Goal: Task Accomplishment & Management: Manage account settings

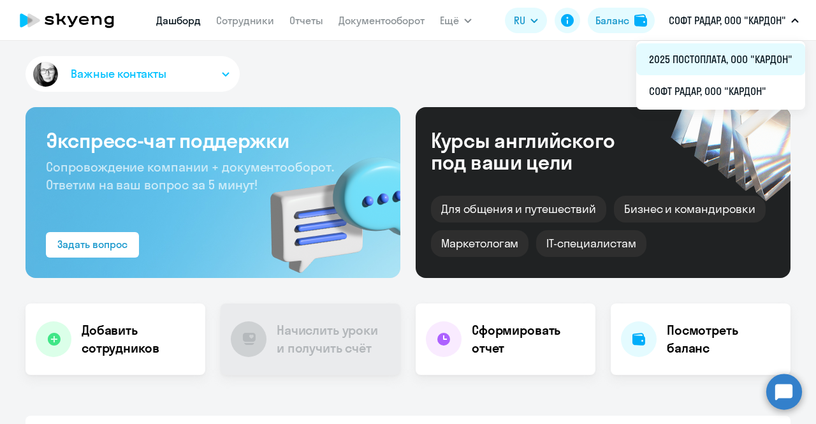
click at [723, 64] on li "2025 ПОСТОПЛАТА, ООО "КАРДОН"" at bounding box center [720, 59] width 169 height 32
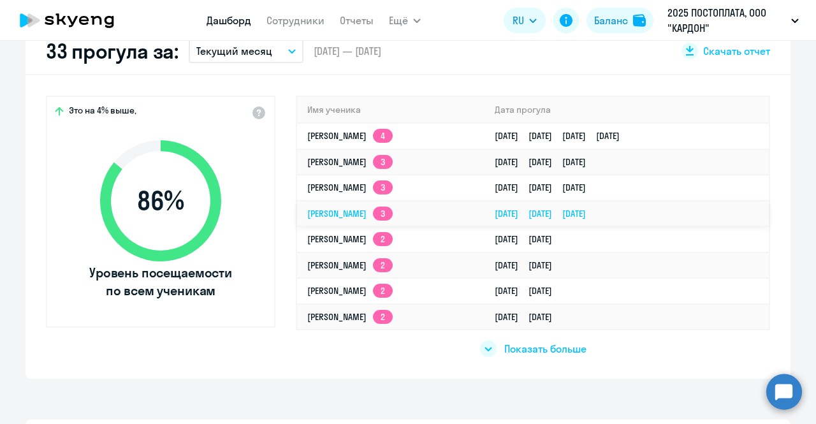
scroll to position [389, 0]
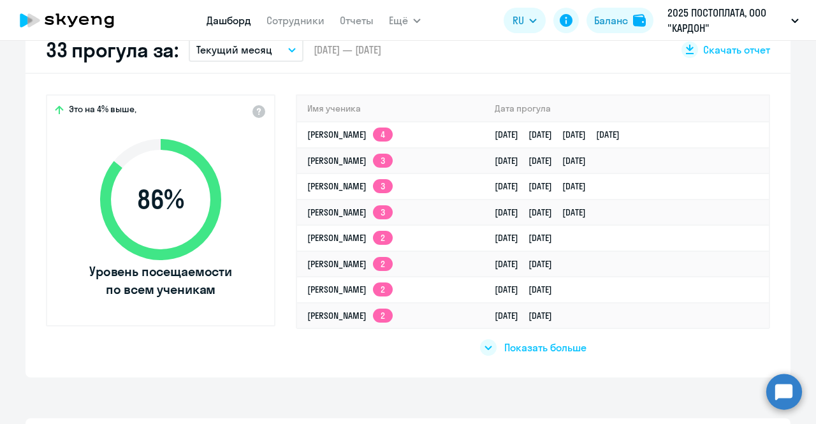
click at [480, 345] on div at bounding box center [488, 347] width 17 height 17
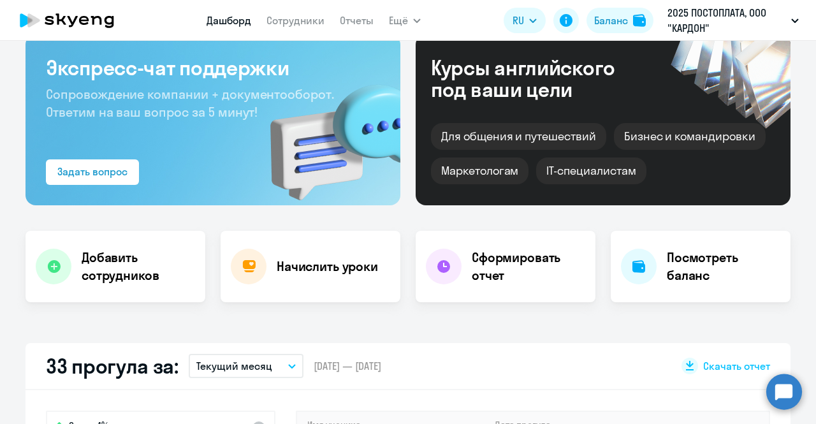
scroll to position [0, 0]
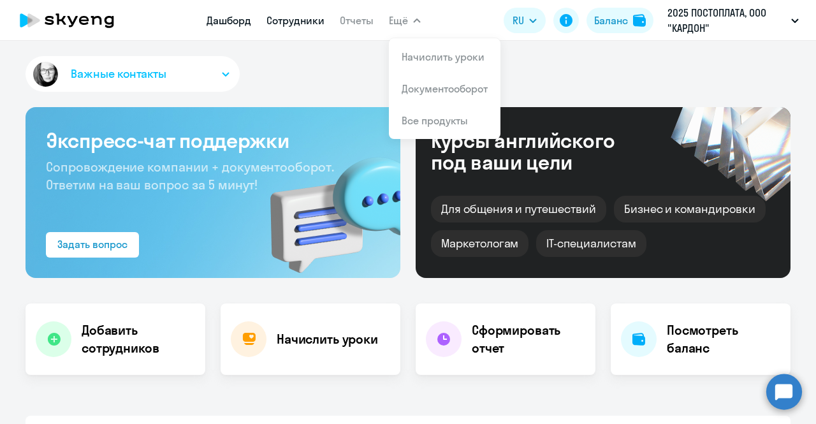
click at [296, 18] on link "Сотрудники" at bounding box center [295, 20] width 58 height 13
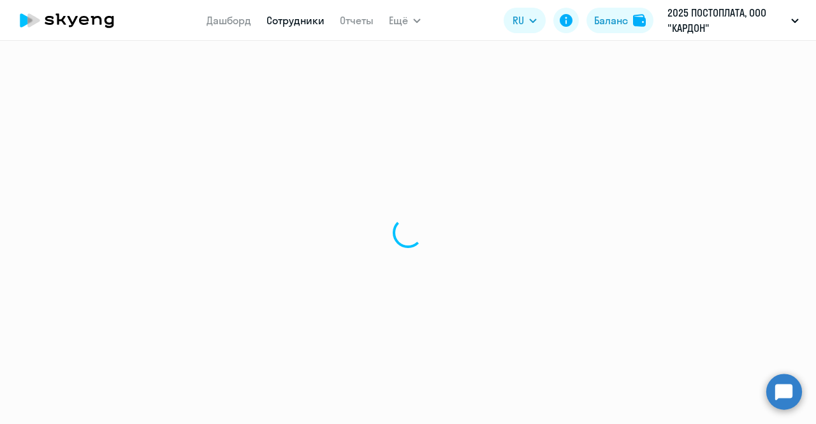
select select "30"
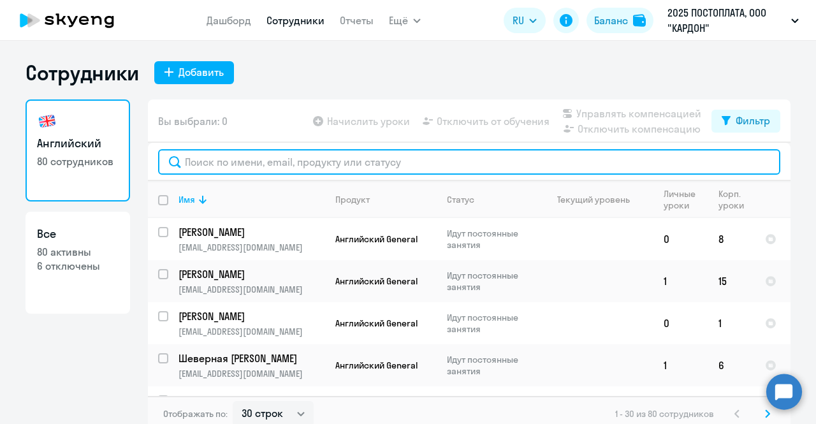
click at [236, 164] on input "text" at bounding box center [469, 161] width 622 height 25
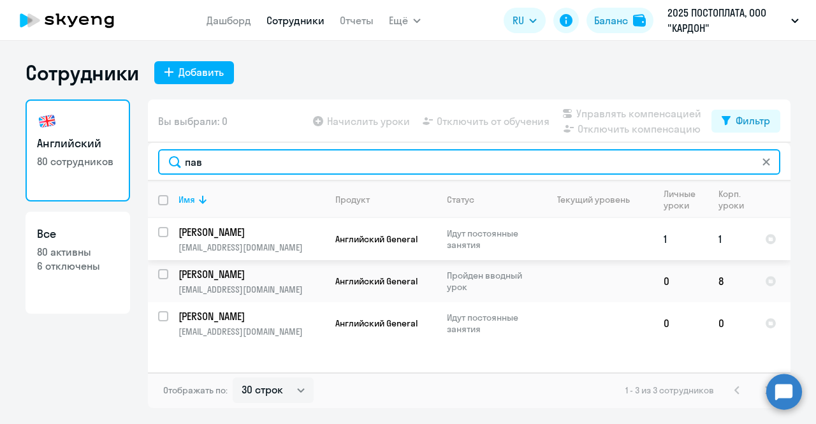
type input "пав"
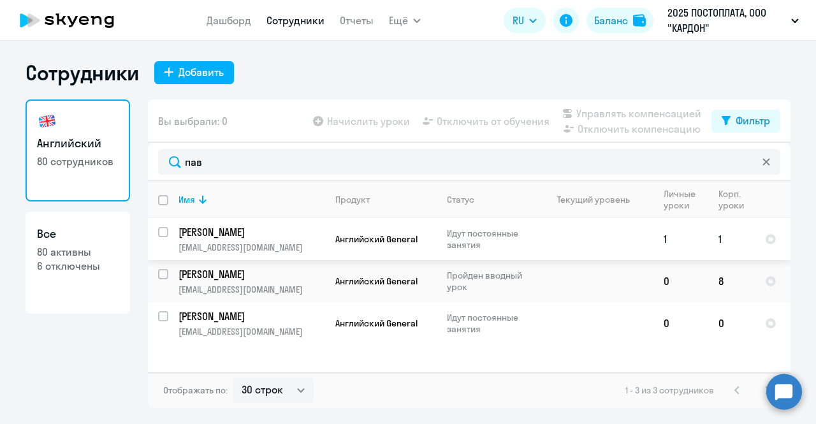
click at [164, 233] on input "select row 40728860" at bounding box center [170, 239] width 25 height 25
checkbox input "true"
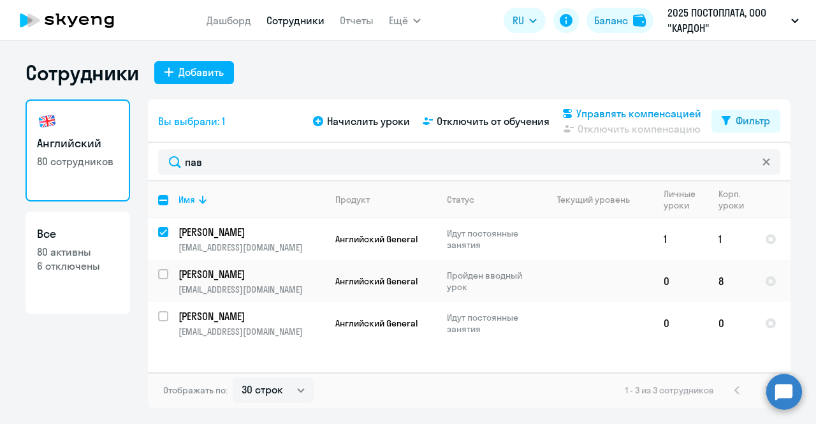
click at [567, 111] on icon at bounding box center [567, 113] width 9 height 9
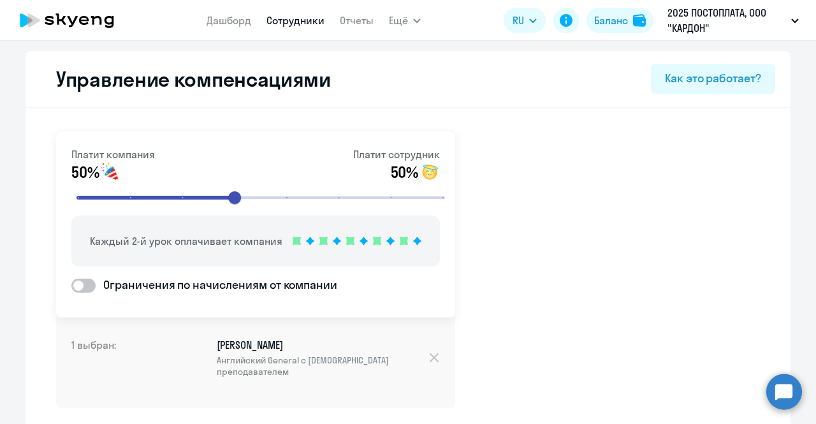
scroll to position [71, 0]
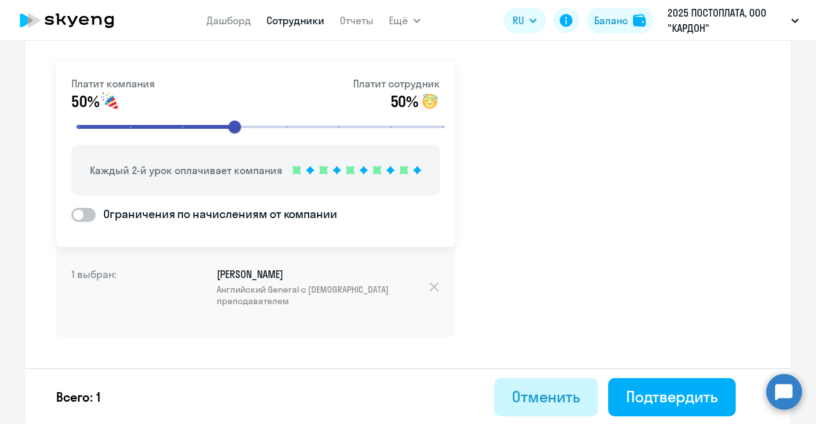
click at [522, 400] on div "Отменить" at bounding box center [546, 396] width 68 height 20
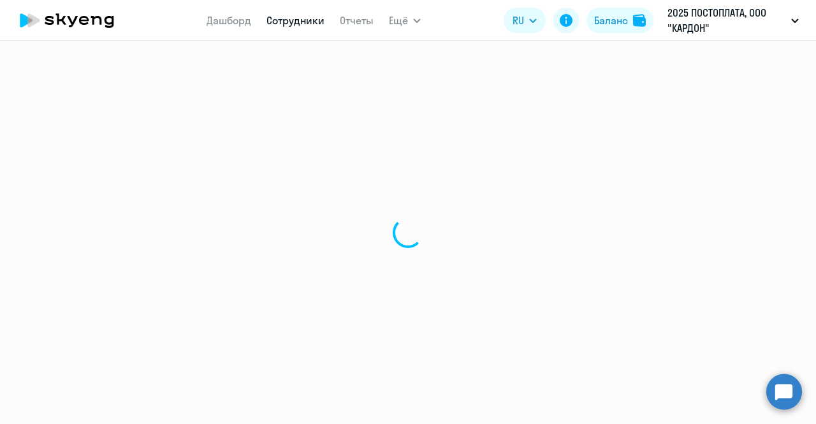
select select "30"
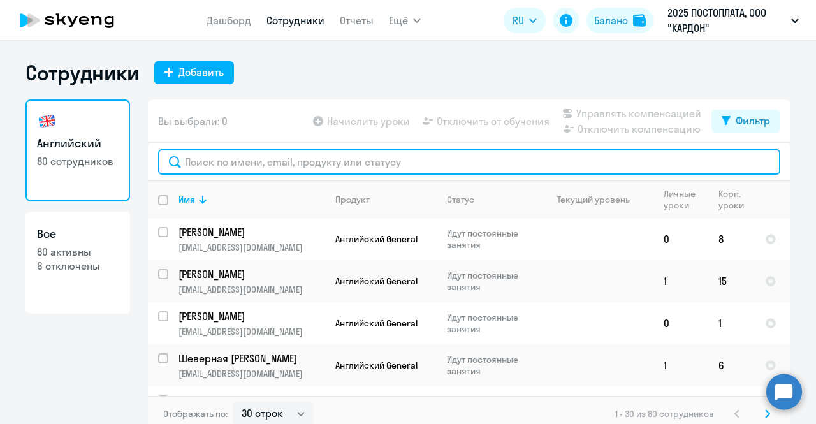
click at [337, 171] on input "text" at bounding box center [469, 161] width 622 height 25
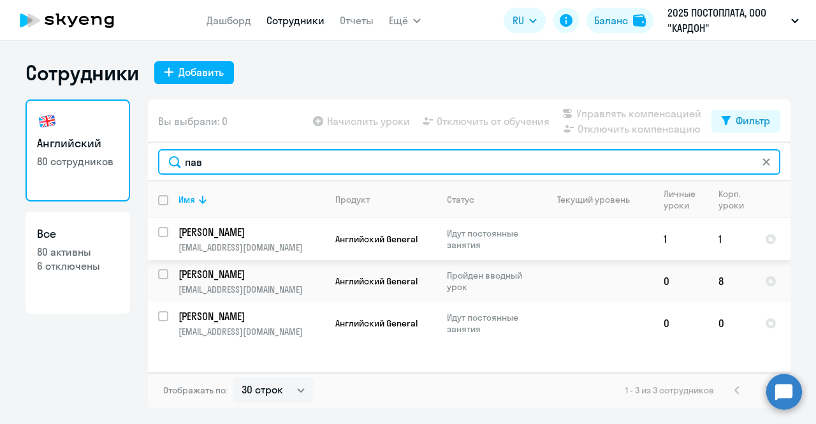
type input "пав"
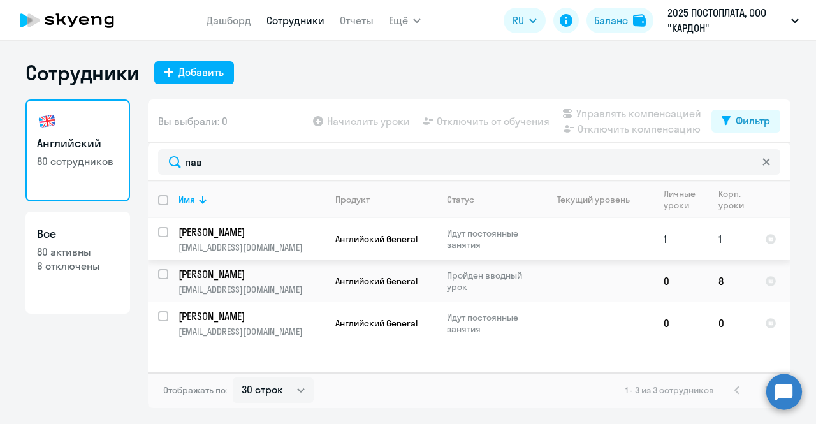
click at [289, 246] on p "[EMAIL_ADDRESS][DOMAIN_NAME]" at bounding box center [251, 247] width 146 height 11
click at [163, 234] on input "select row 40728860" at bounding box center [170, 239] width 25 height 25
checkbox input "true"
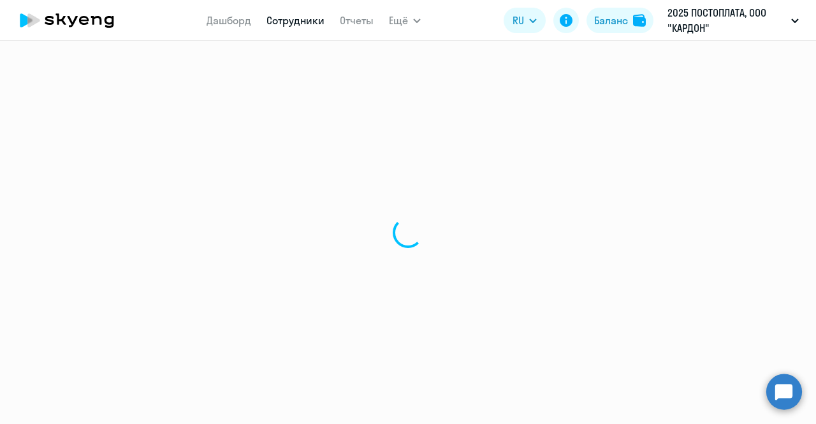
select select "english"
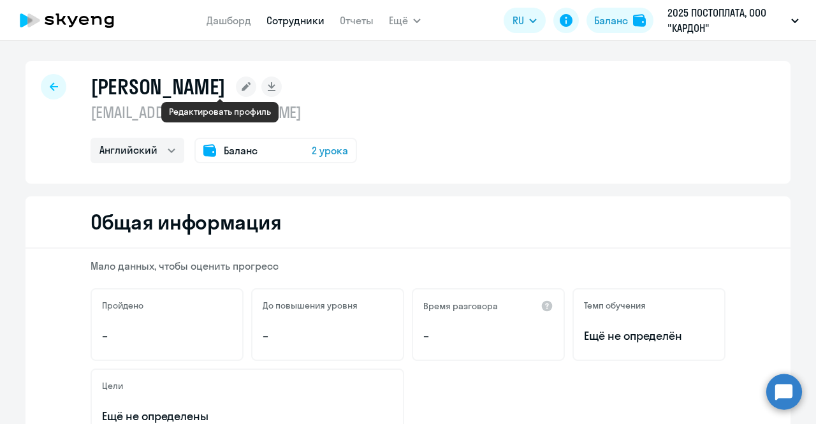
click at [236, 86] on rect at bounding box center [246, 86] width 20 height 20
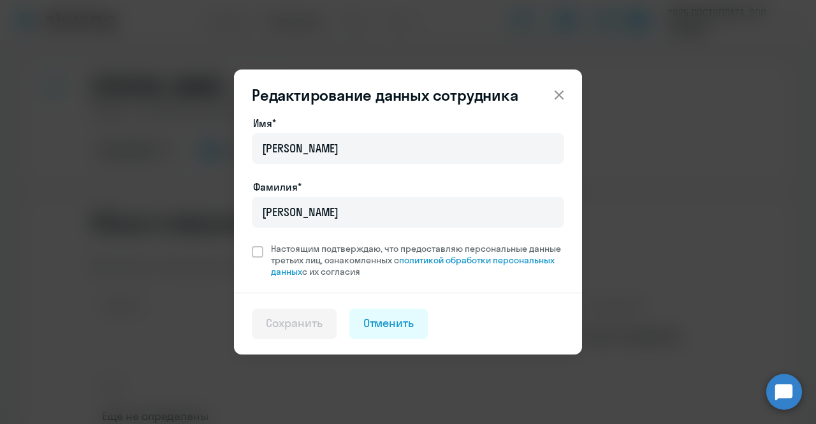
click at [563, 90] on icon at bounding box center [558, 94] width 15 height 15
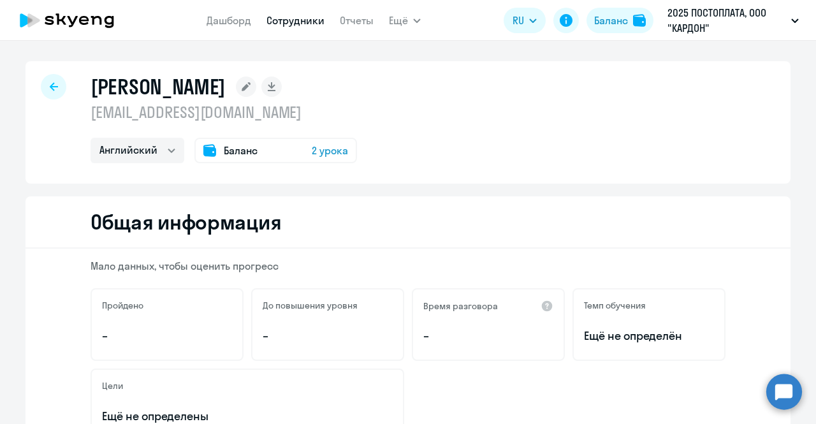
click at [53, 89] on div at bounding box center [53, 86] width 25 height 25
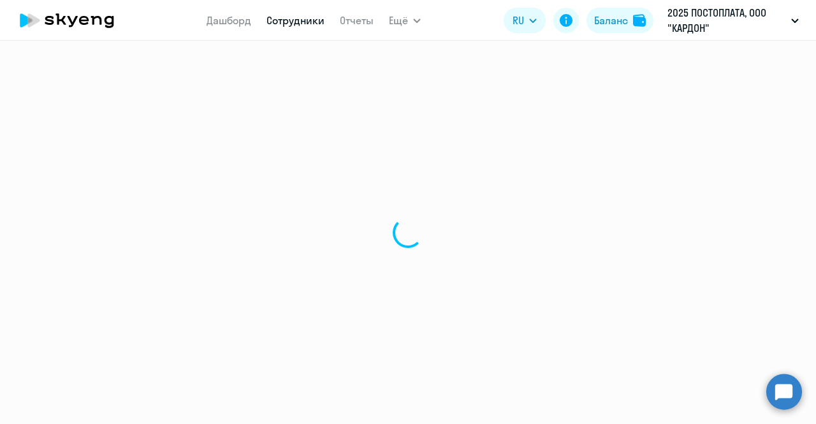
select select "30"
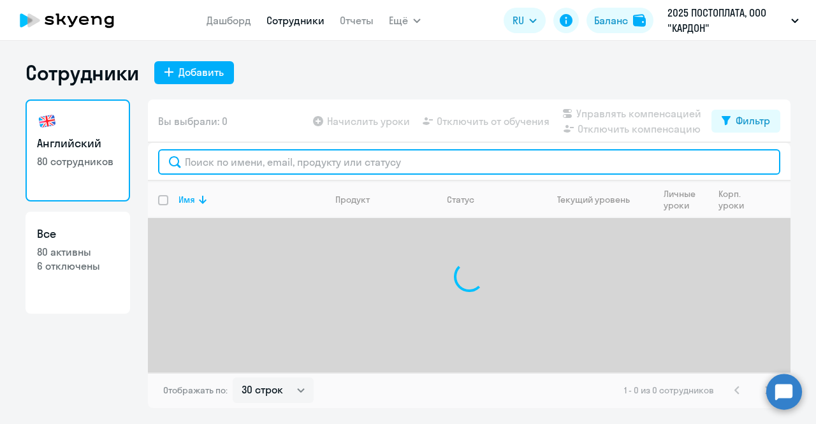
click at [246, 162] on input "text" at bounding box center [469, 161] width 622 height 25
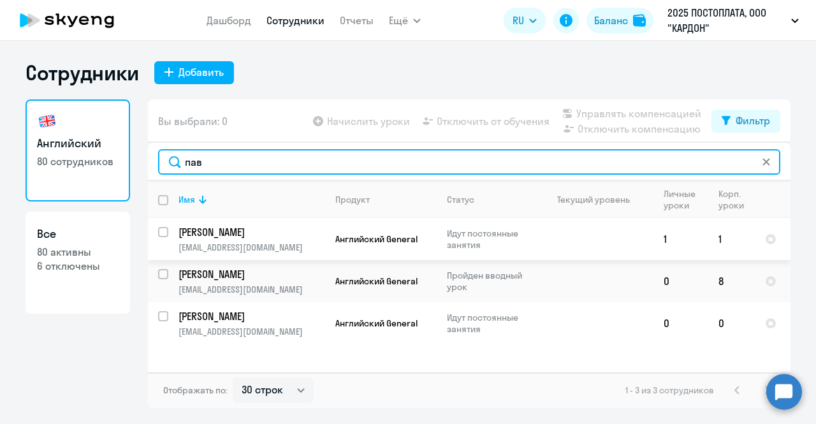
type input "пав"
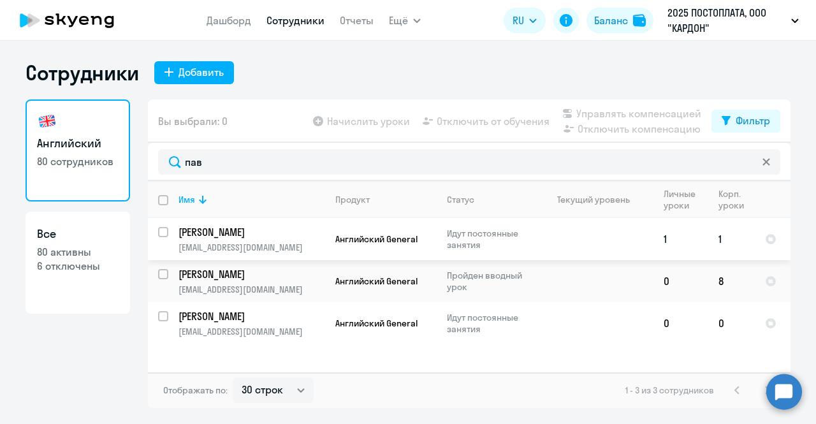
click at [163, 233] on input "select row 40728860" at bounding box center [170, 239] width 25 height 25
checkbox input "true"
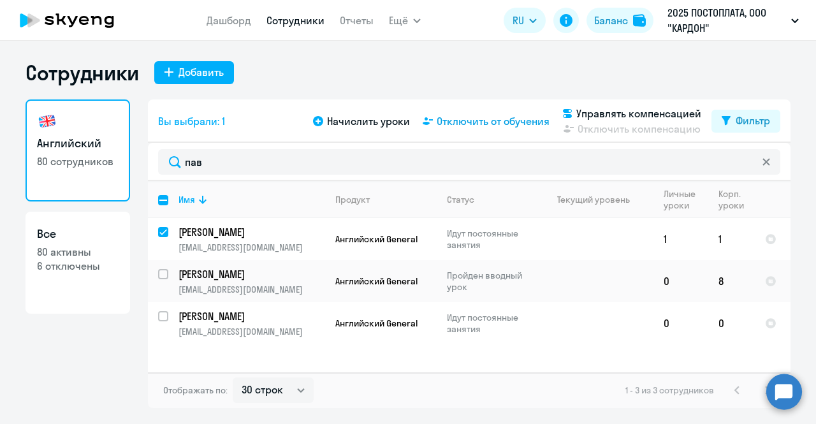
click at [482, 125] on span "Отключить от обучения" at bounding box center [493, 120] width 113 height 15
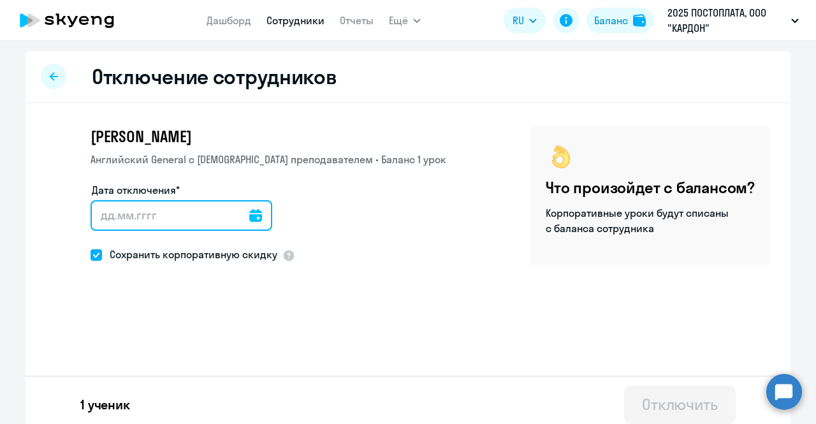
click at [222, 218] on input "Дата отключения*" at bounding box center [181, 215] width 182 height 31
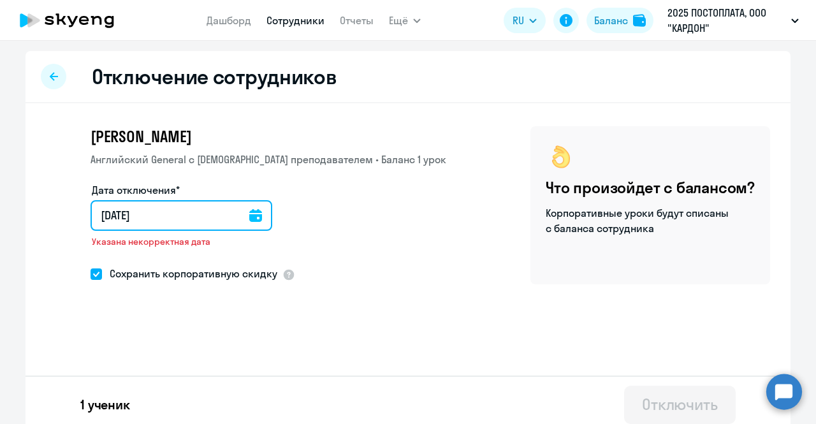
type input "23.09.2025"
type input "23.9.2025"
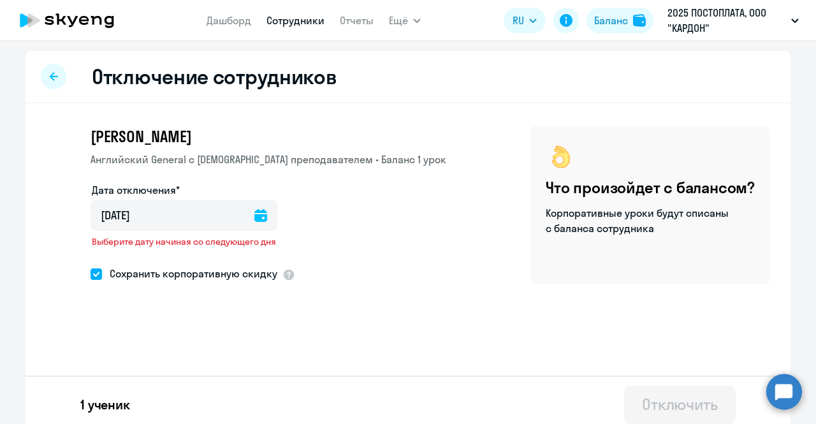
click at [257, 217] on icon at bounding box center [260, 215] width 13 height 13
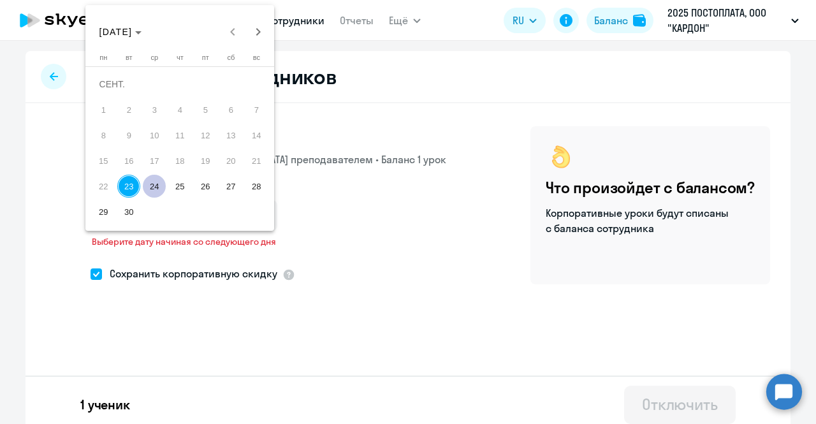
click at [148, 192] on span "24" at bounding box center [154, 186] width 23 height 23
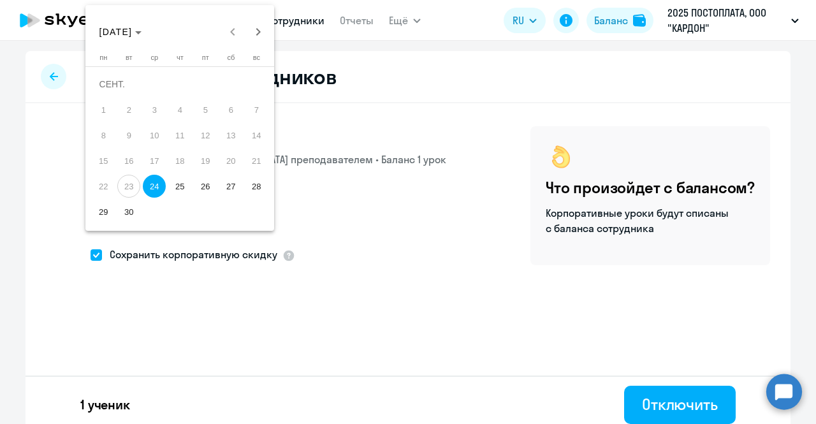
type input "24.09.2025"
type input "24.9.2025"
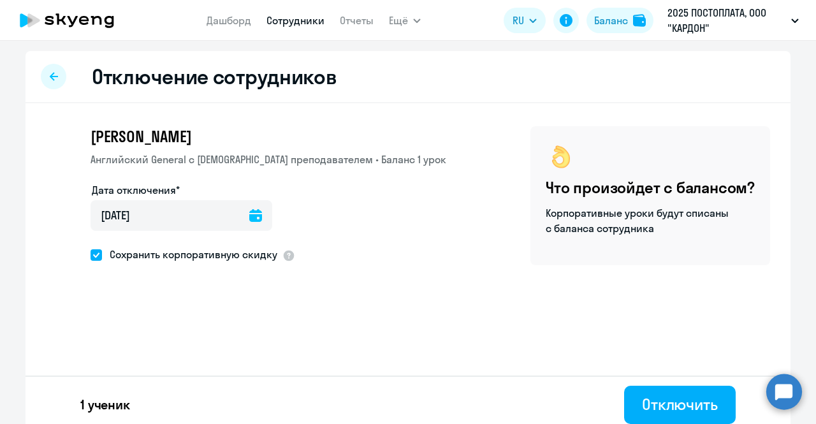
scroll to position [8, 0]
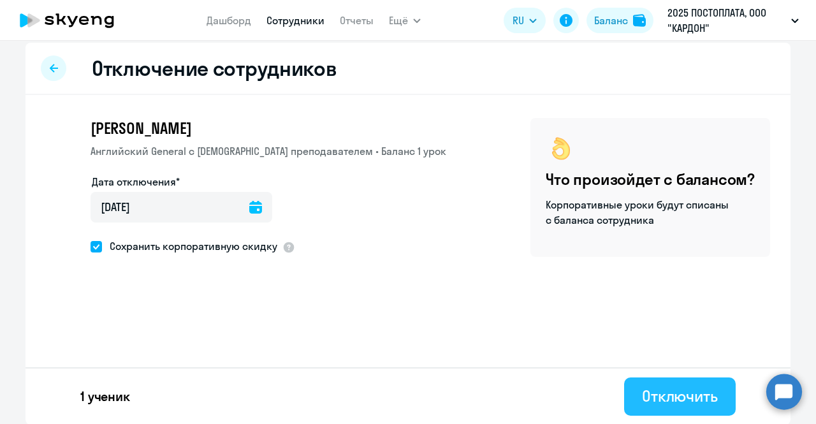
click at [632, 396] on button "Отключить" at bounding box center [680, 396] width 112 height 38
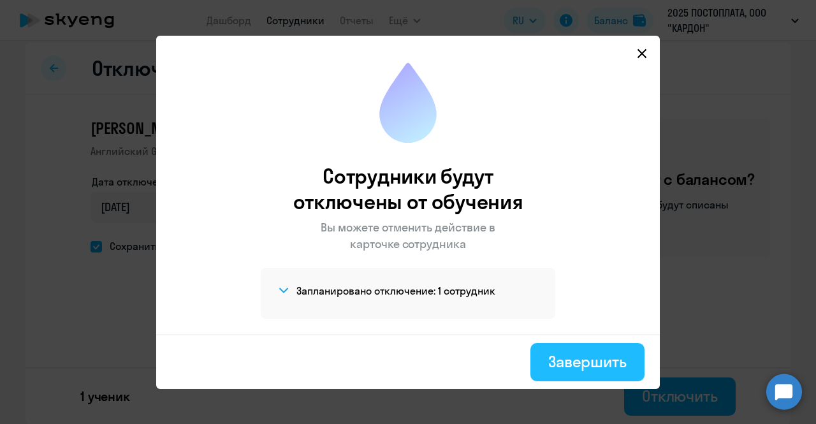
click at [546, 353] on button "Завершить" at bounding box center [587, 362] width 114 height 38
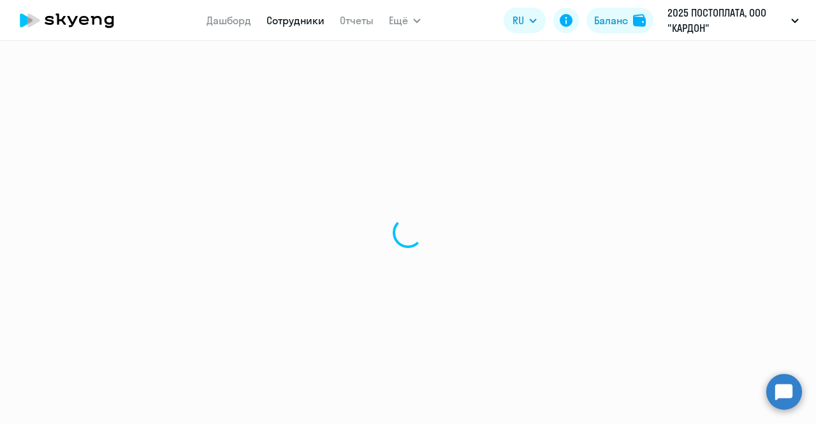
select select "30"
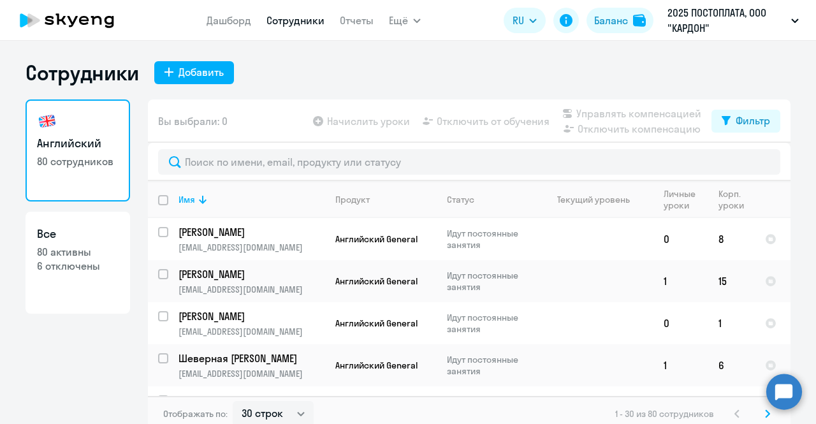
click at [105, 236] on h3 "Все" at bounding box center [78, 234] width 82 height 17
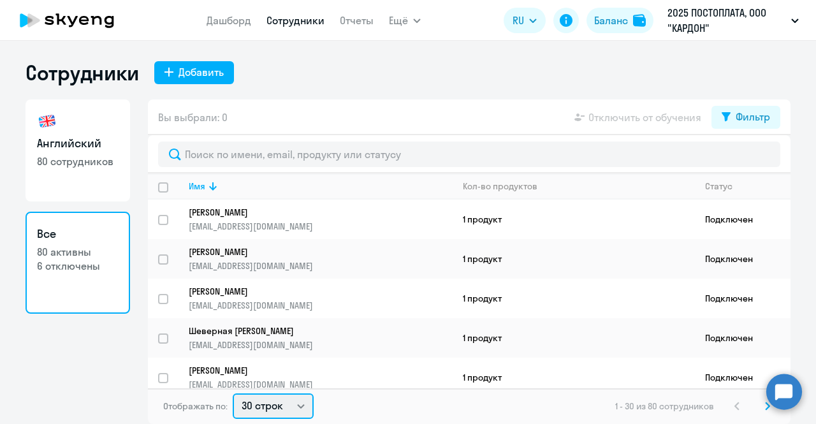
click at [271, 403] on select "30 строк 50 строк 100 строк" at bounding box center [273, 405] width 81 height 25
select select "100"
click at [233, 393] on select "30 строк 50 строк 100 строк" at bounding box center [273, 405] width 81 height 25
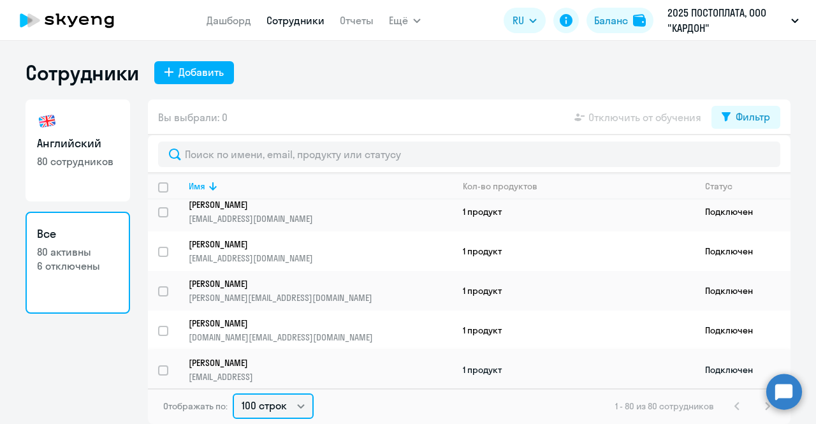
scroll to position [2405, 0]
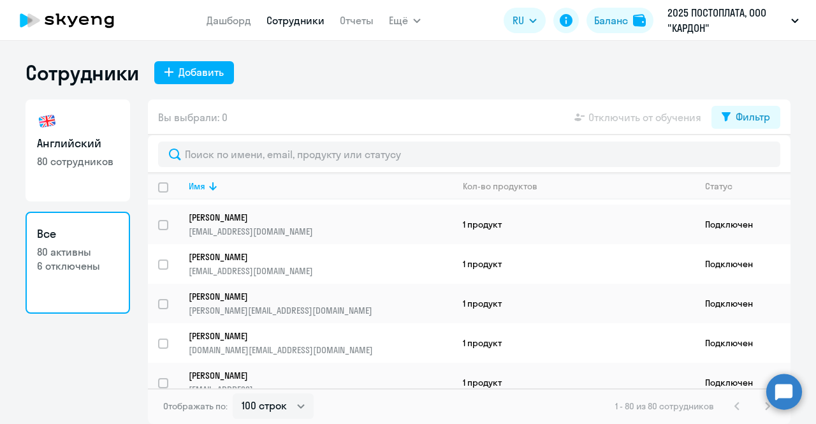
click at [90, 257] on p "80 активны" at bounding box center [78, 252] width 82 height 14
click at [742, 126] on button "Фильтр" at bounding box center [745, 117] width 69 height 23
click at [765, 155] on span at bounding box center [759, 158] width 22 height 13
click at [748, 158] on input "checkbox" at bounding box center [748, 158] width 1 height 1
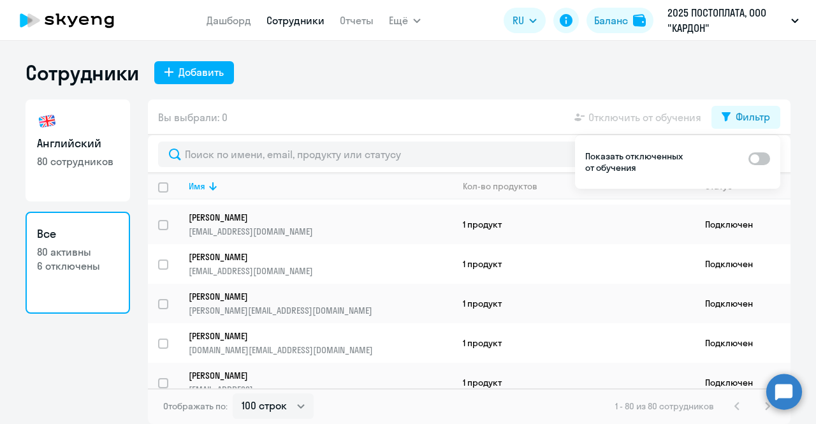
checkbox input "true"
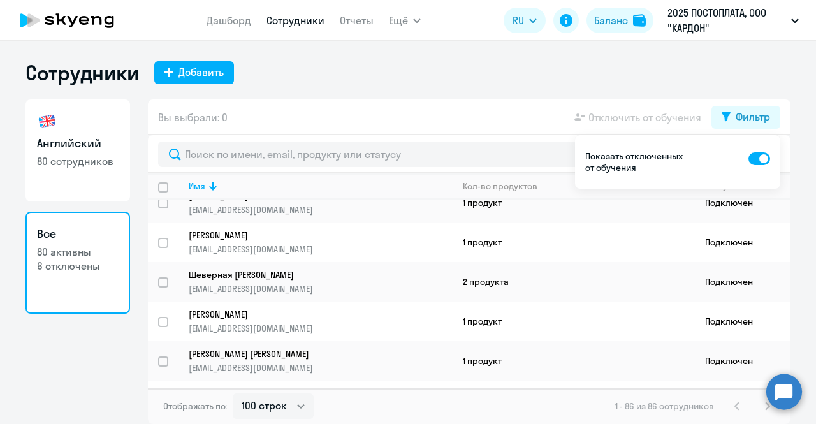
scroll to position [0, 0]
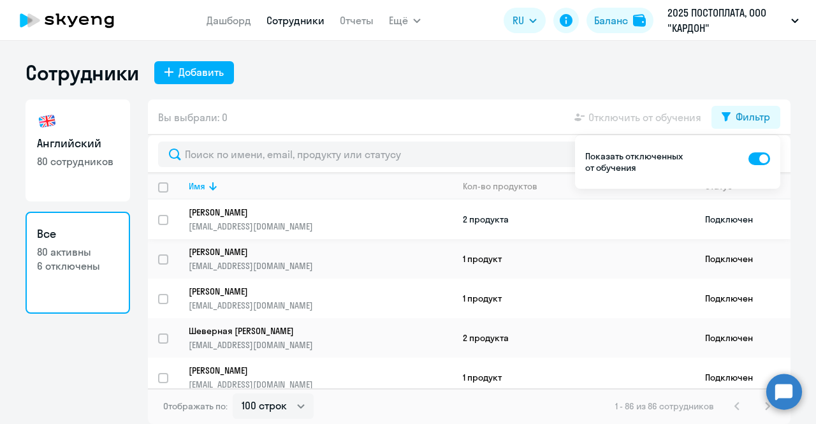
click at [625, 212] on td "2 продукта" at bounding box center [573, 219] width 242 height 40
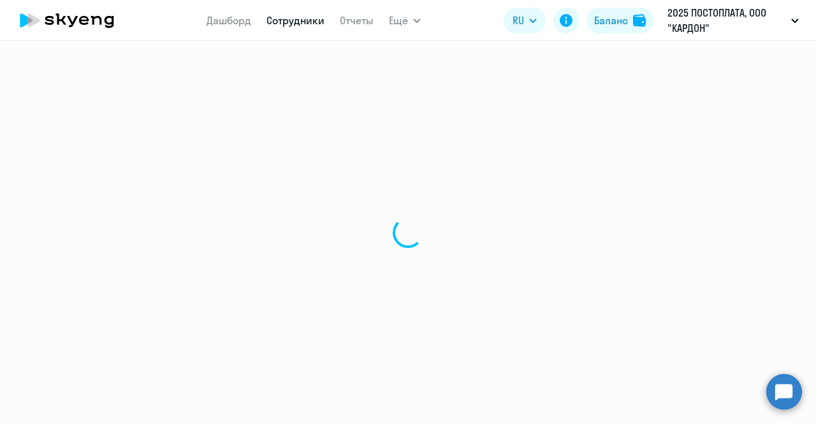
select select "english"
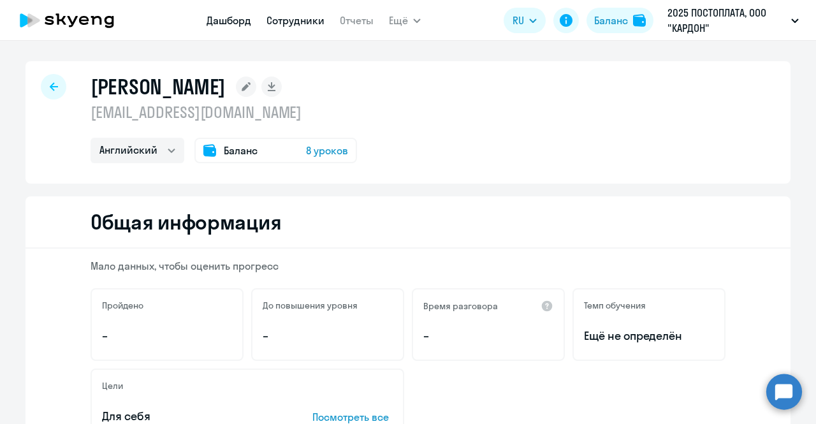
click at [228, 18] on link "Дашборд" at bounding box center [228, 20] width 45 height 13
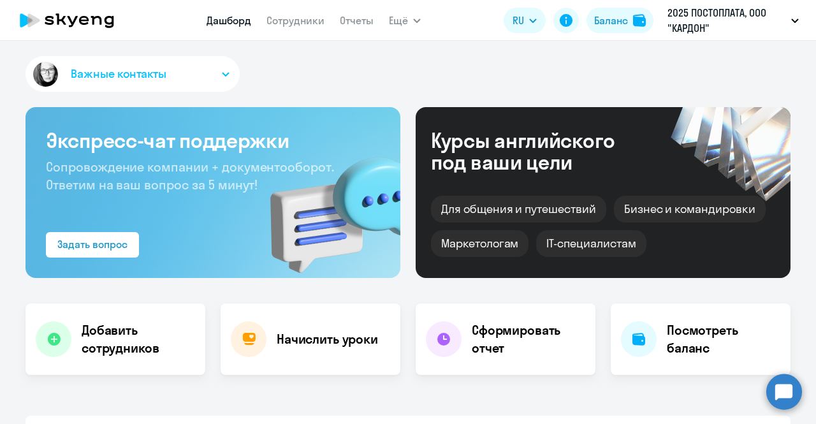
select select "30"
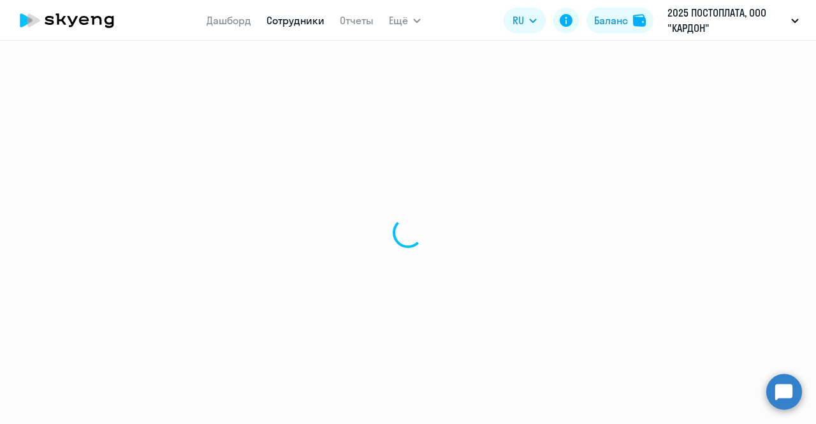
select select "english"
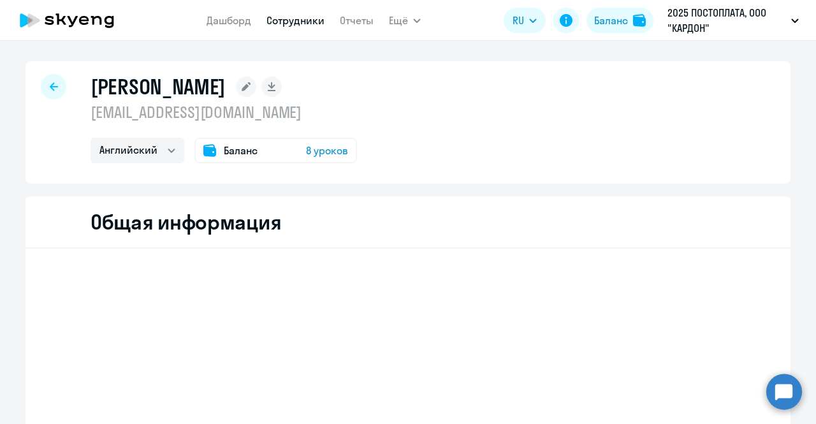
select select "30"
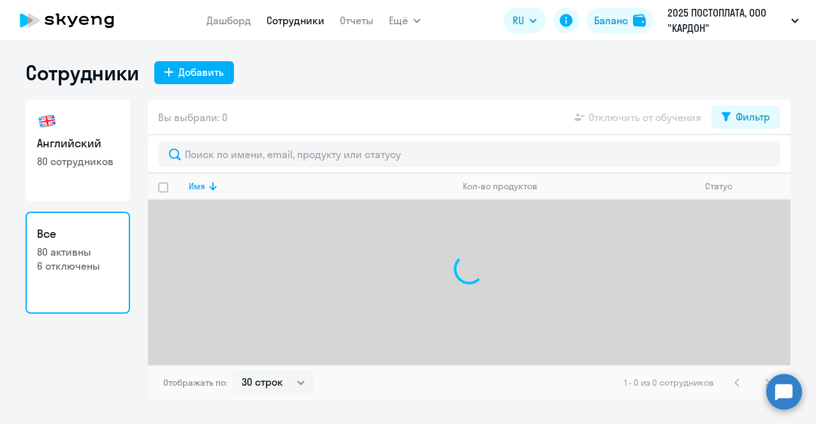
select select "30"
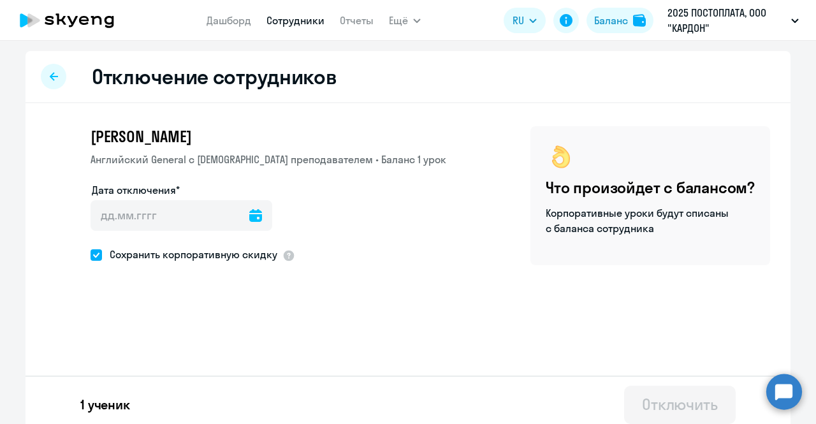
select select "30"
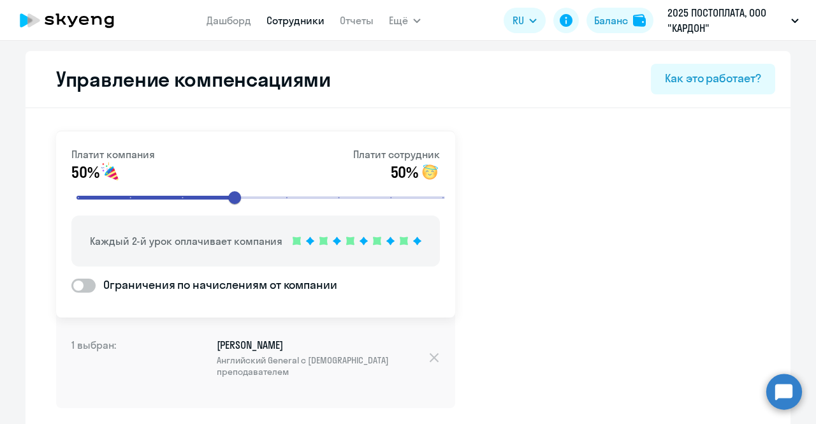
select select "30"
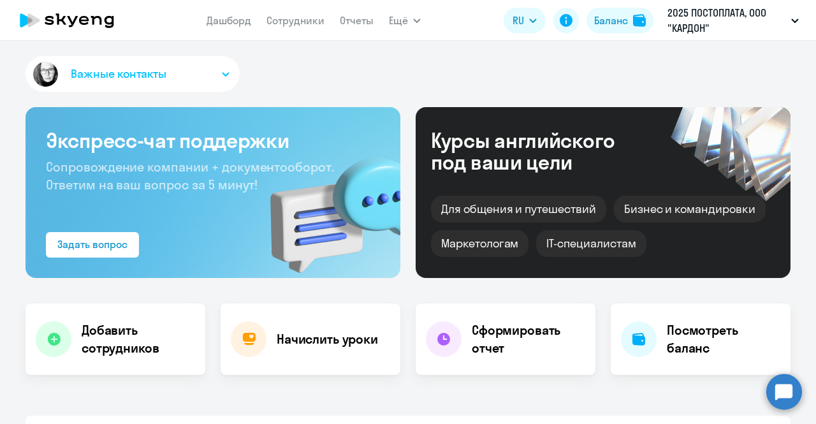
select select "30"
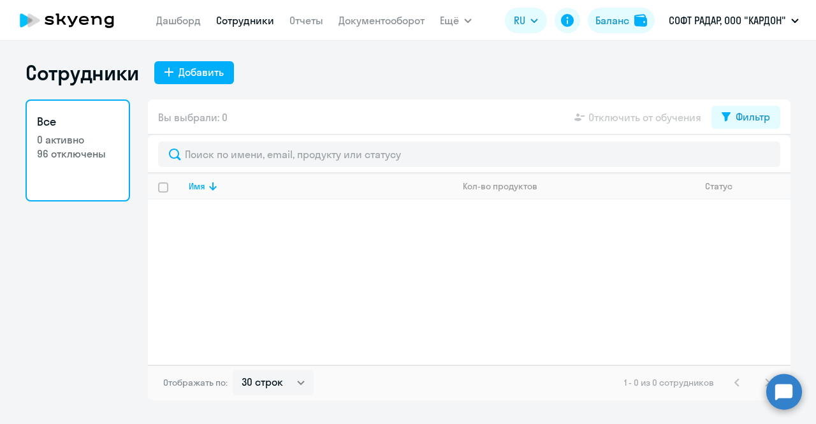
select select "30"
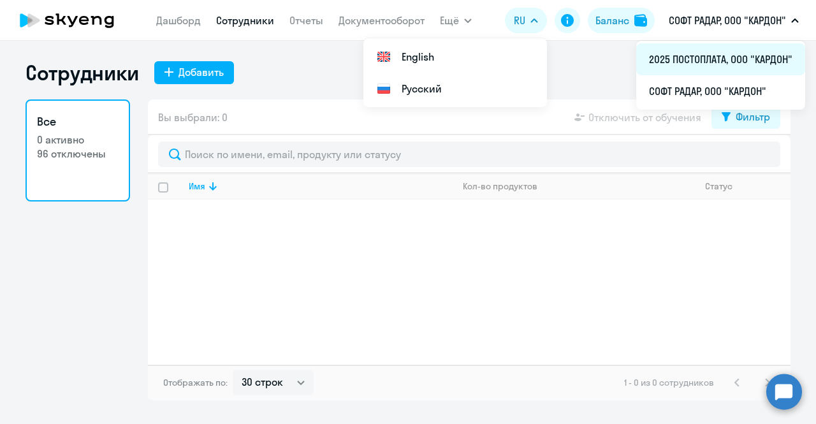
click at [719, 59] on li "2025 ПОСТОПЛАТА, ООО "КАРДОН"" at bounding box center [720, 59] width 169 height 32
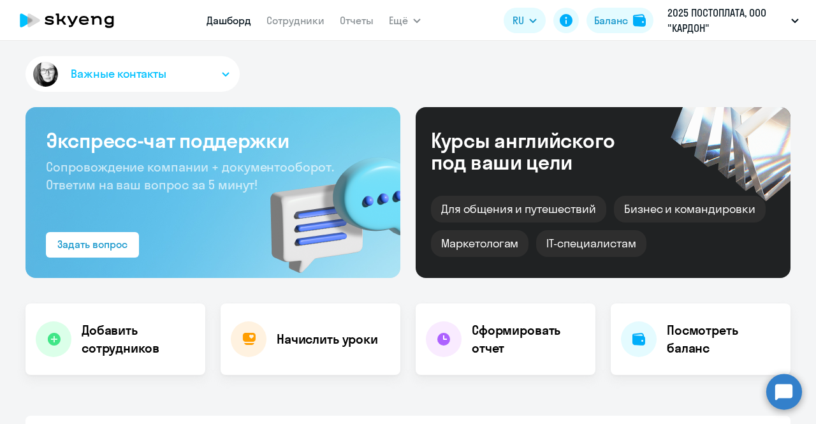
select select "30"
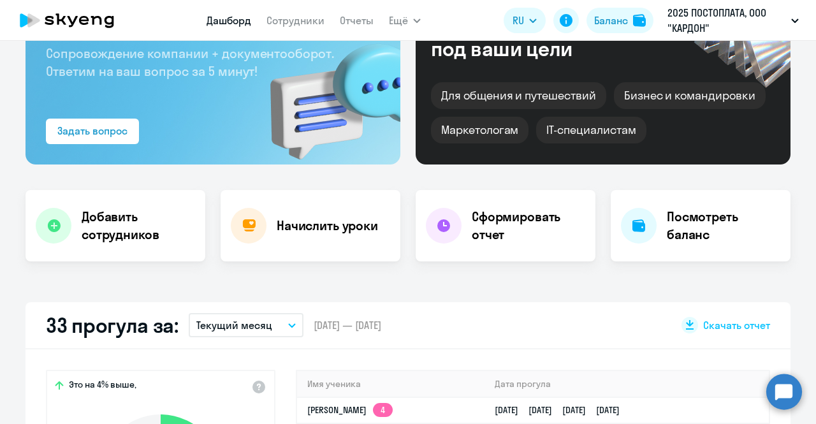
scroll to position [217, 0]
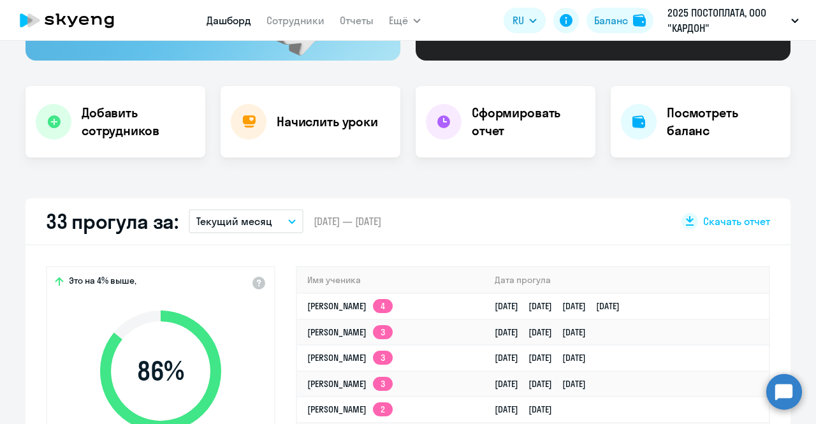
click at [353, 148] on div "Начислить уроки" at bounding box center [311, 121] width 180 height 71
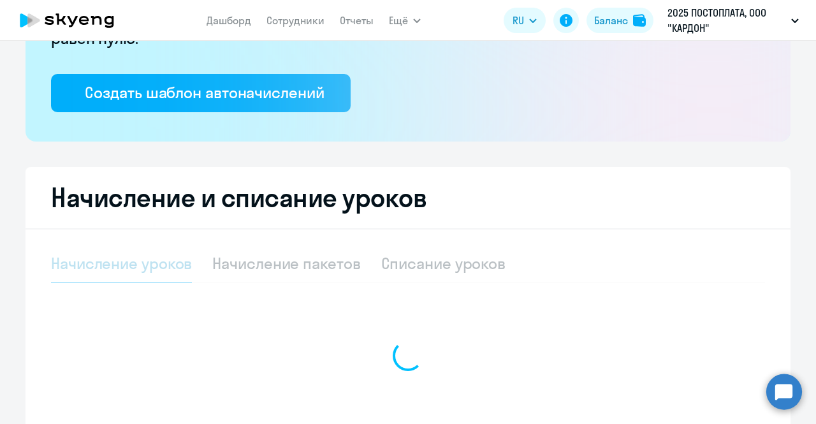
scroll to position [329, 0]
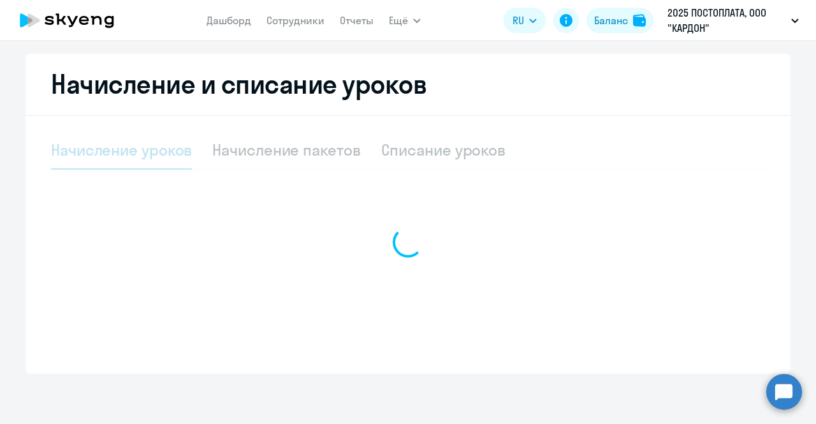
select select "10"
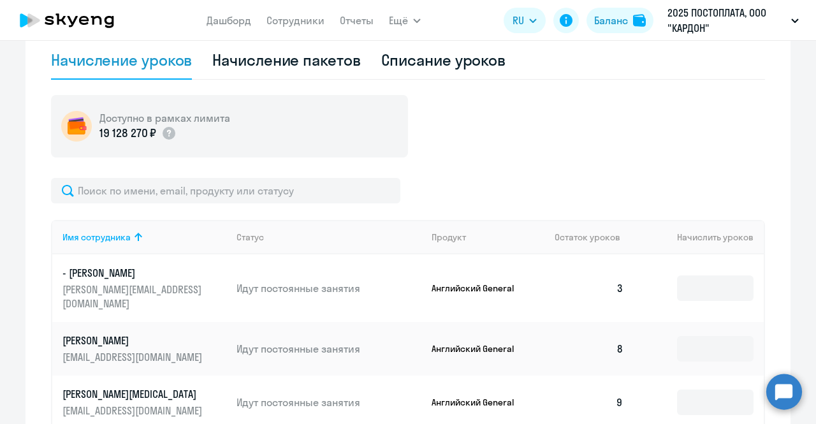
scroll to position [427, 0]
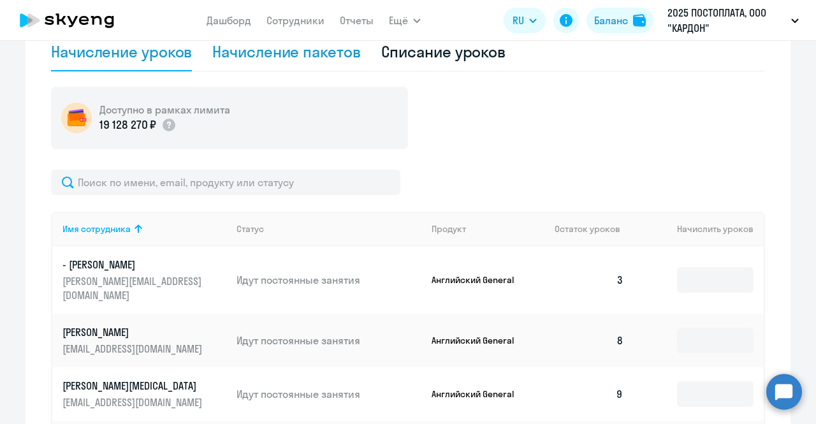
click at [328, 66] on div "Начисление пакетов" at bounding box center [286, 52] width 148 height 38
select select "10"
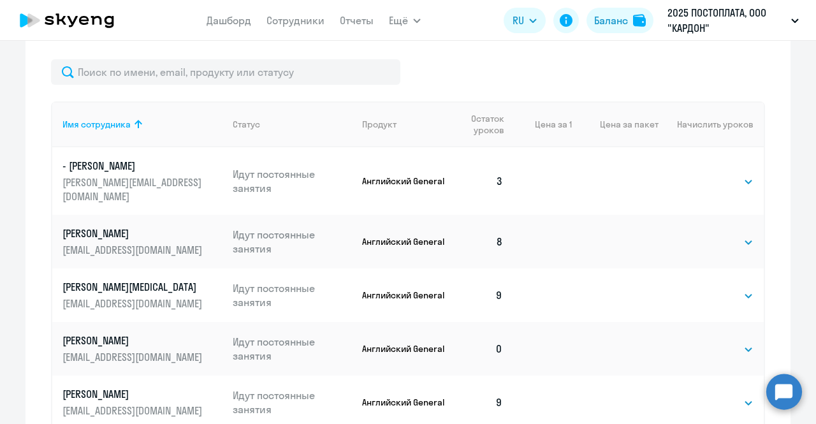
scroll to position [537, 0]
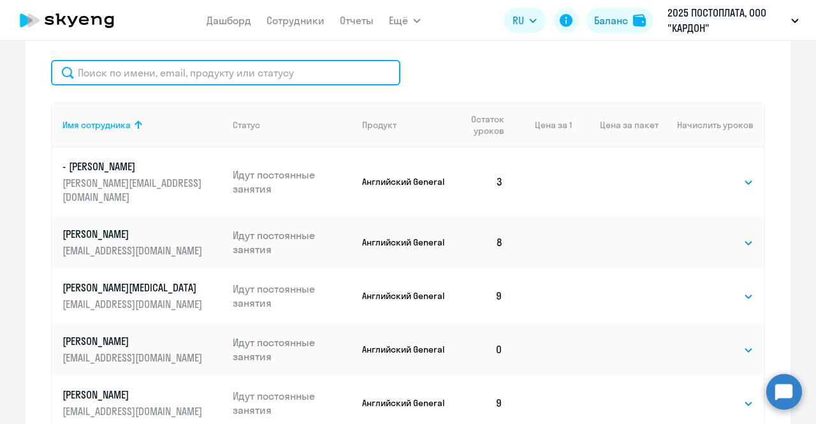
click at [235, 80] on input "text" at bounding box center [225, 72] width 349 height 25
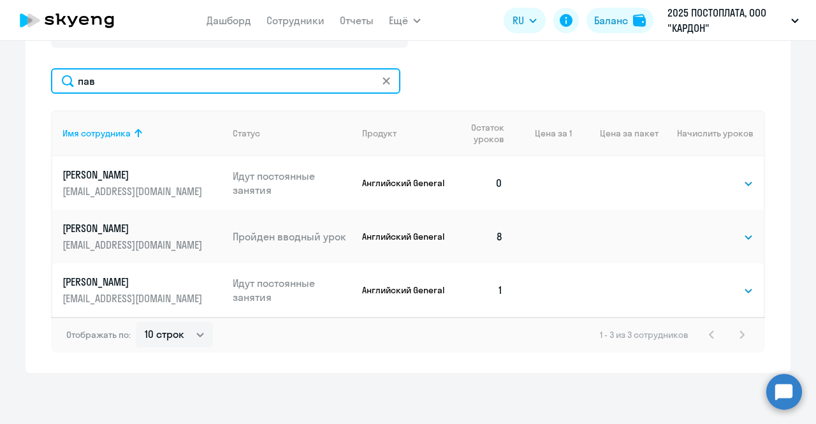
scroll to position [528, 0]
type input "пав"
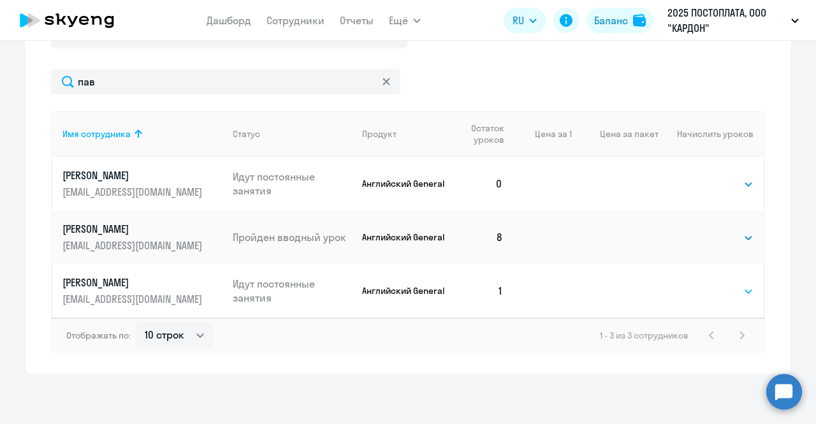
click at [714, 286] on select "Выбрать 4 8 16 32 64 96 128" at bounding box center [727, 291] width 52 height 15
select select "128"
click at [701, 284] on select "Выбрать 4 8 16 32 64 96 128" at bounding box center [727, 291] width 52 height 15
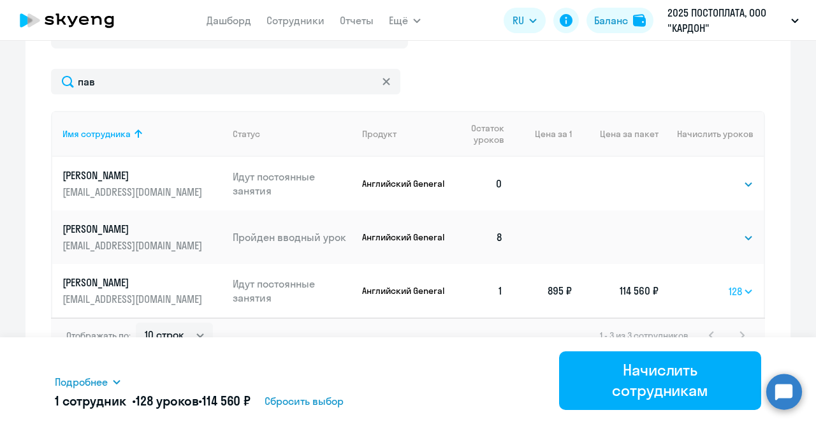
click at [737, 293] on select "Выбрать 4 8 16 32 64 96 128" at bounding box center [740, 291] width 25 height 15
select select
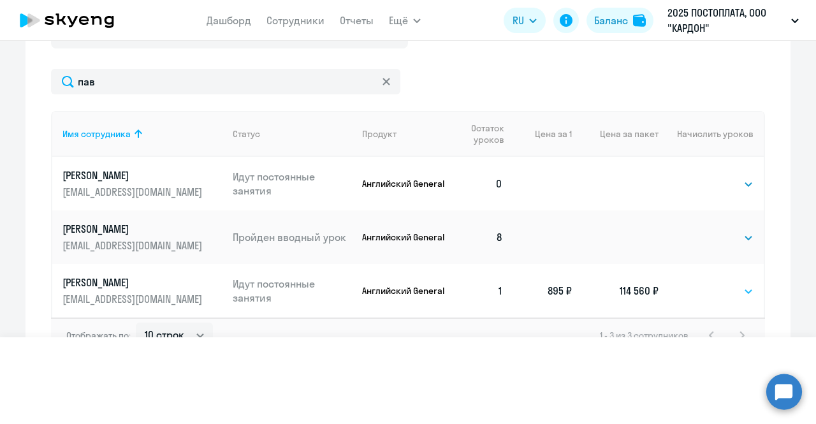
click at [728, 284] on select "Выбрать 4 8 16 32 64 96 128" at bounding box center [740, 291] width 25 height 15
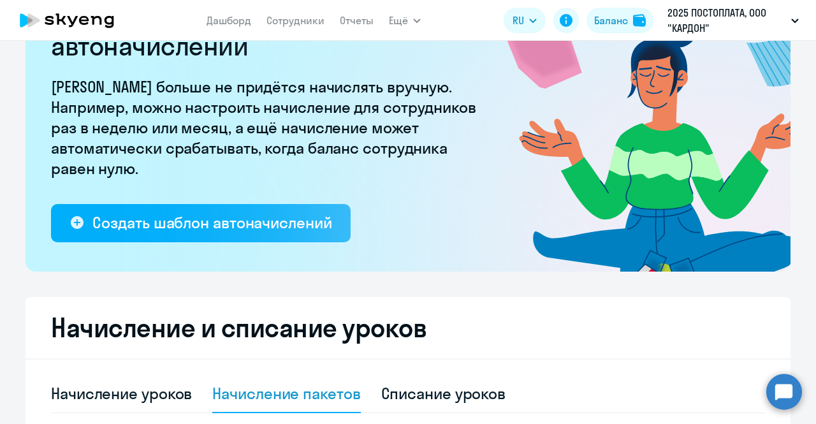
scroll to position [0, 0]
